Goal: Check status

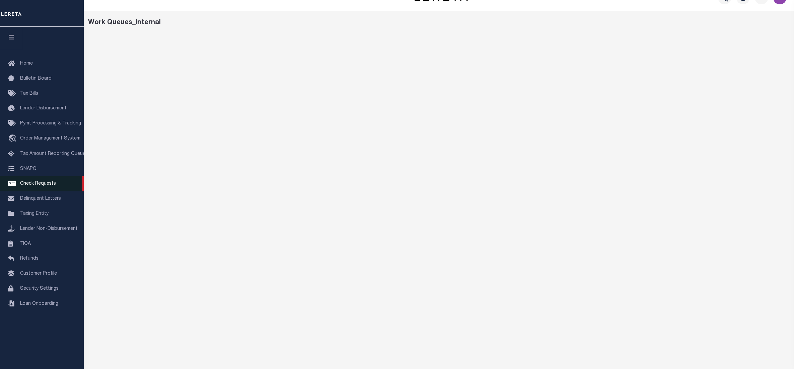
scroll to position [16, 0]
click at [41, 156] on span "Tax Amount Reporting Queue" at bounding box center [52, 154] width 65 height 5
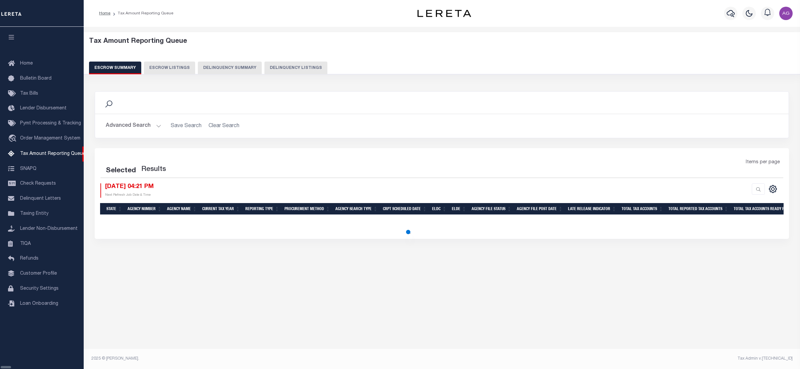
select select "100"
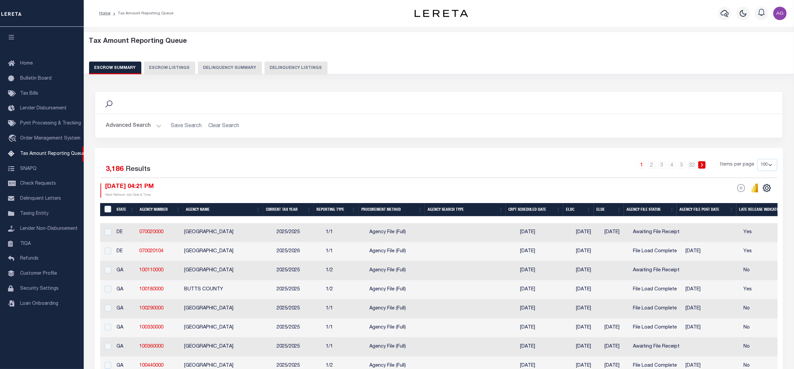
click at [202, 68] on button "Delinquency Summary" at bounding box center [230, 68] width 64 height 13
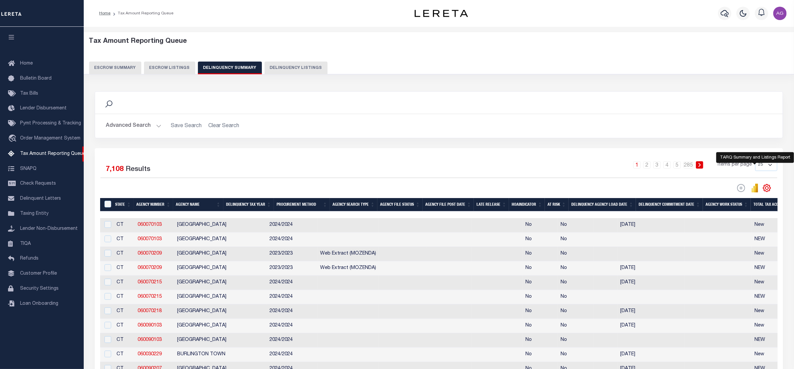
click at [754, 191] on icon "" at bounding box center [752, 190] width 3 height 4
